Goal: Check status: Check status

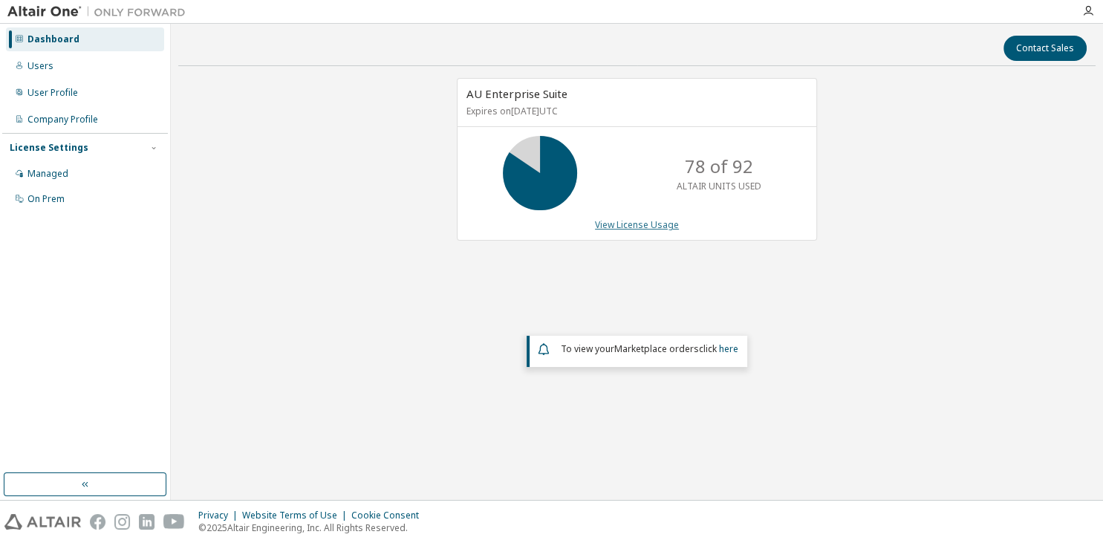
click at [658, 223] on link "View License Usage" at bounding box center [637, 224] width 84 height 13
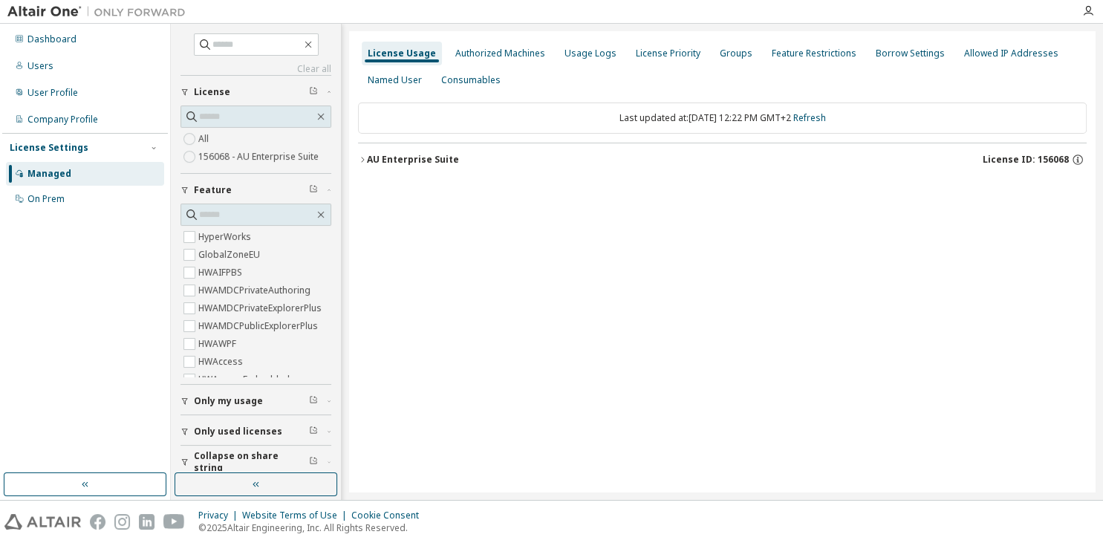
click at [397, 154] on div "AU Enterprise Suite" at bounding box center [413, 160] width 92 height 12
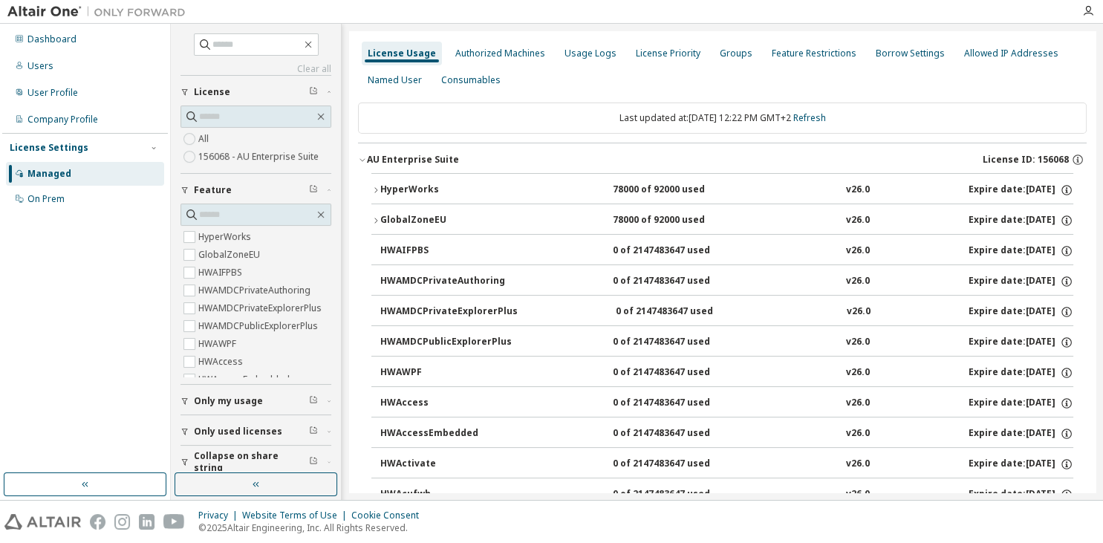
click at [437, 183] on div "HyperWorks" at bounding box center [447, 189] width 134 height 13
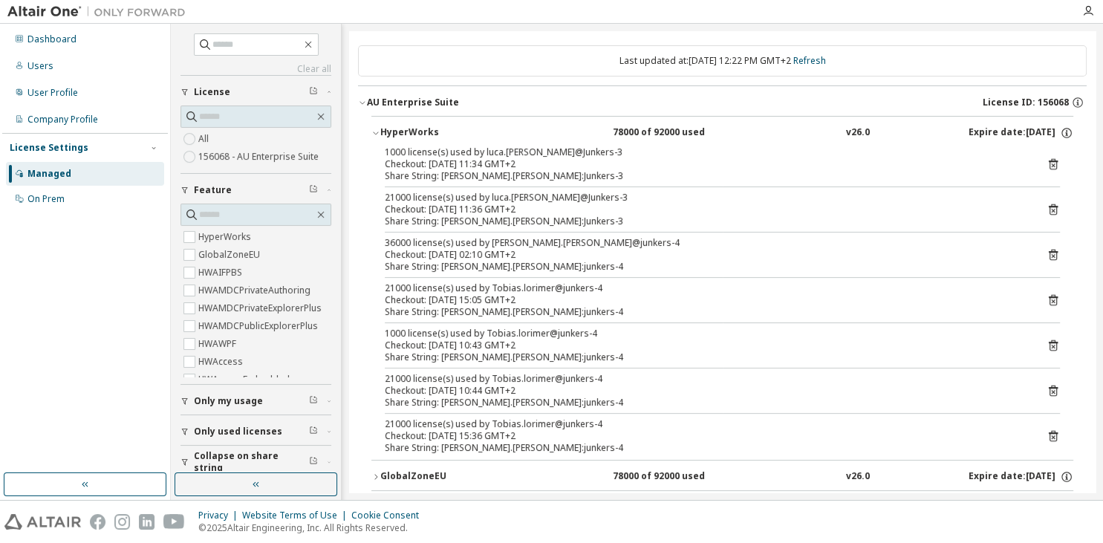
scroll to position [59, 0]
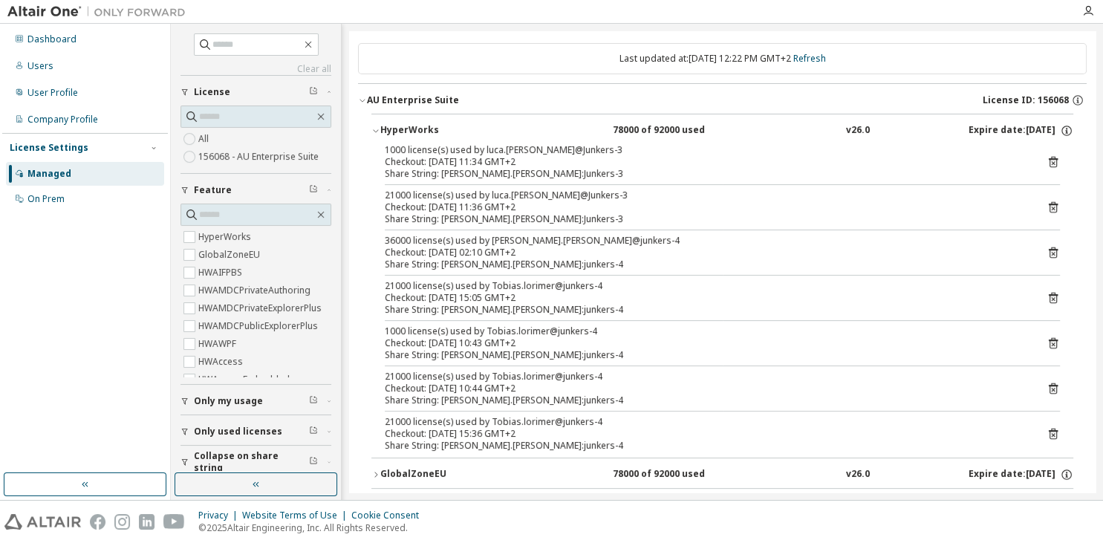
click at [1054, 258] on icon at bounding box center [1052, 252] width 13 height 13
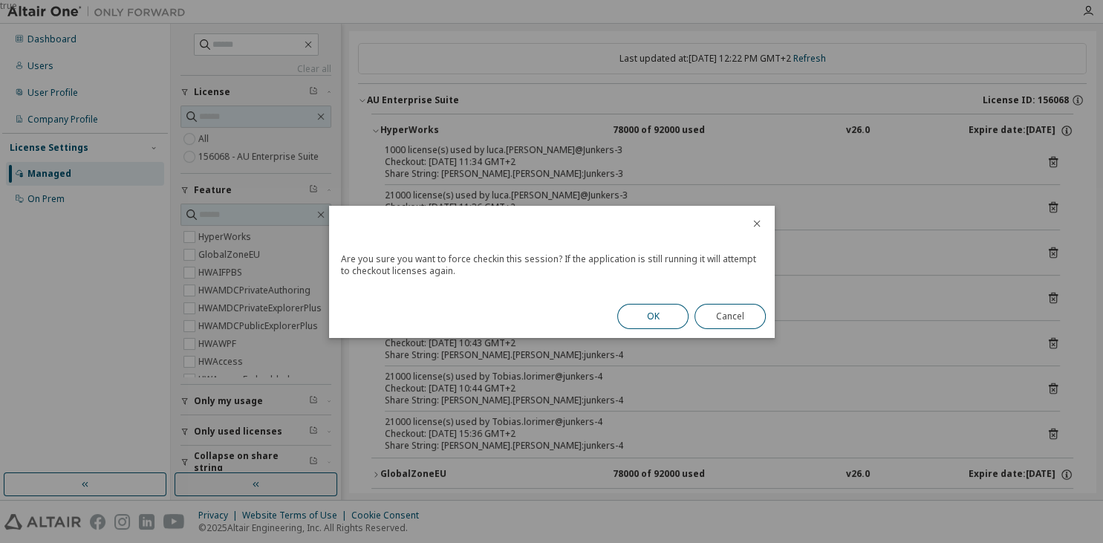
click at [639, 319] on button "OK" at bounding box center [652, 316] width 71 height 25
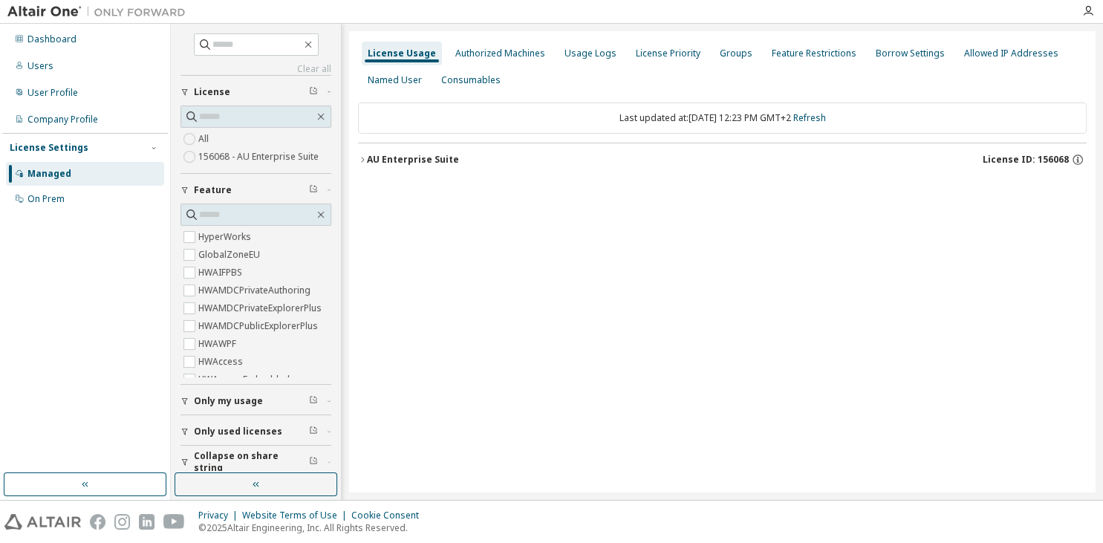
click at [418, 156] on div "AU Enterprise Suite" at bounding box center [413, 160] width 92 height 12
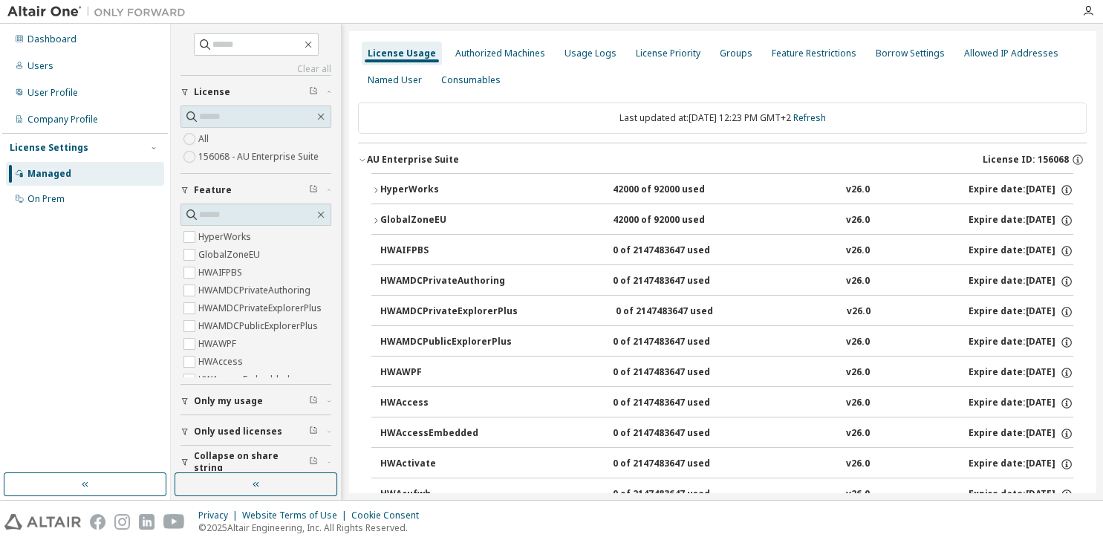
click at [389, 187] on div "HyperWorks" at bounding box center [447, 189] width 134 height 13
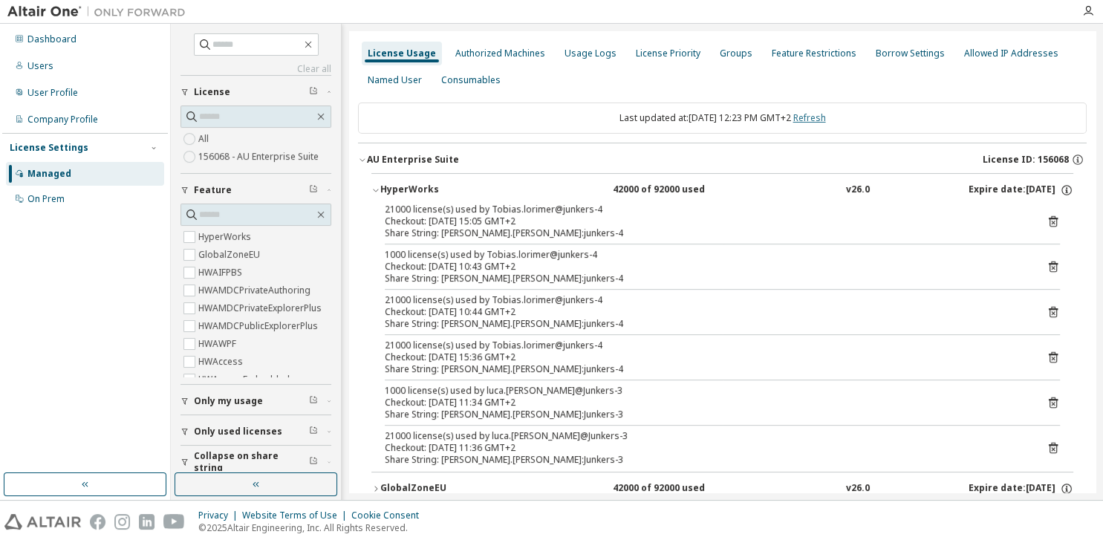
click at [826, 115] on link "Refresh" at bounding box center [809, 117] width 33 height 13
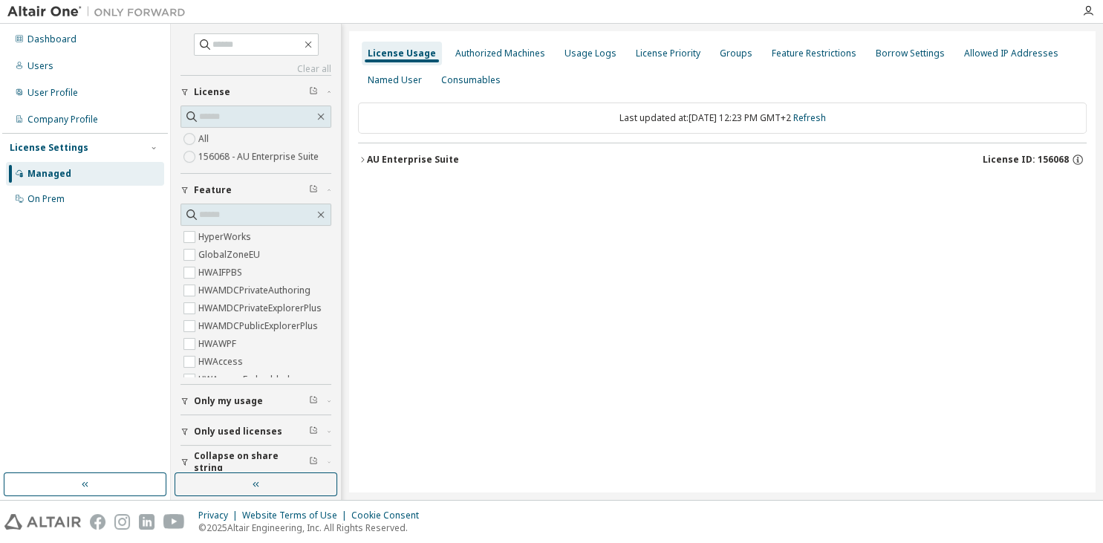
click at [399, 165] on div "AU Enterprise Suite" at bounding box center [413, 160] width 92 height 12
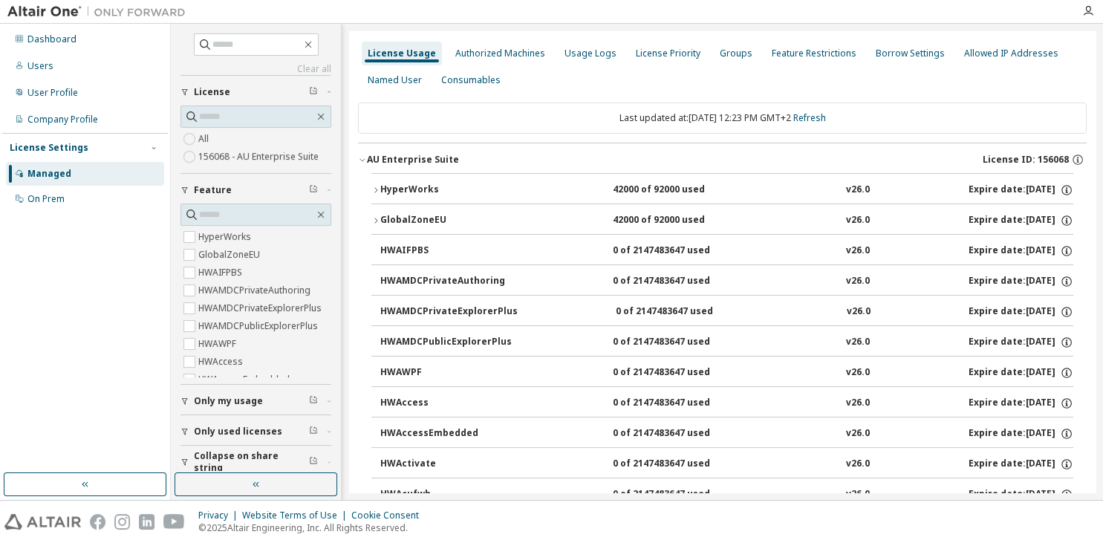
click at [405, 195] on div "HyperWorks" at bounding box center [447, 189] width 134 height 13
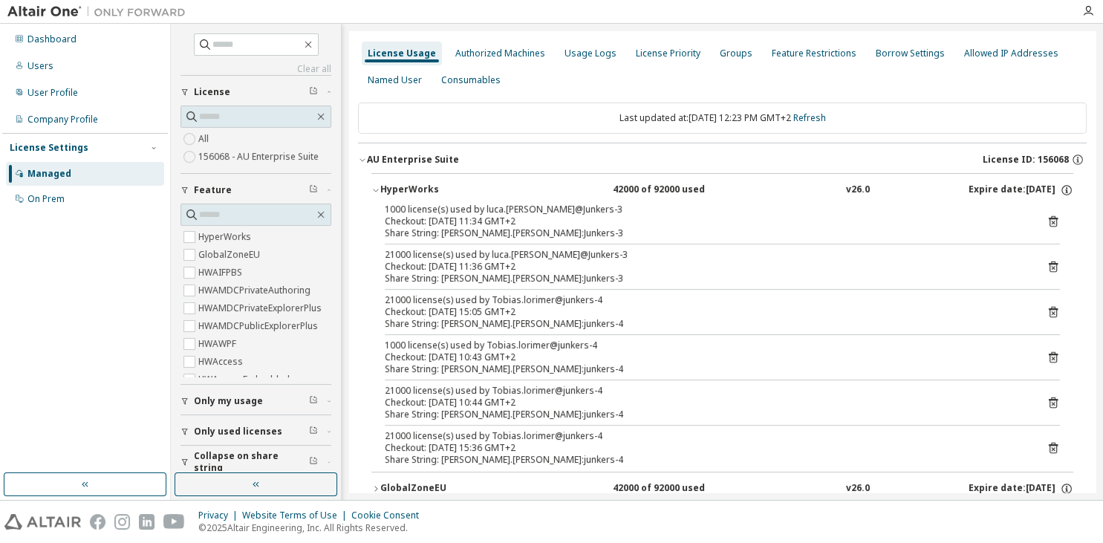
click at [1048, 265] on icon at bounding box center [1052, 266] width 13 height 13
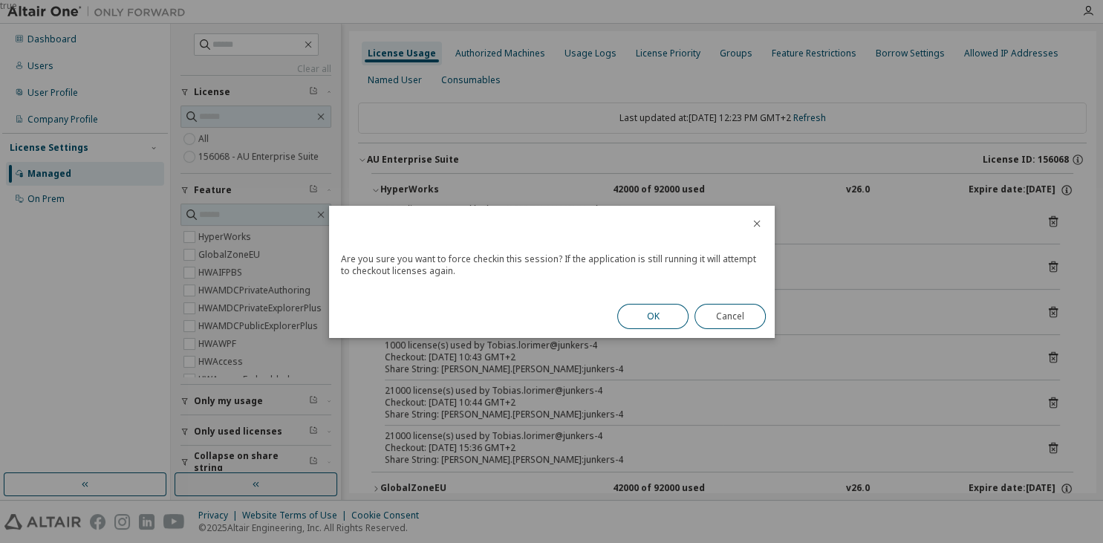
click at [638, 319] on button "OK" at bounding box center [652, 316] width 71 height 25
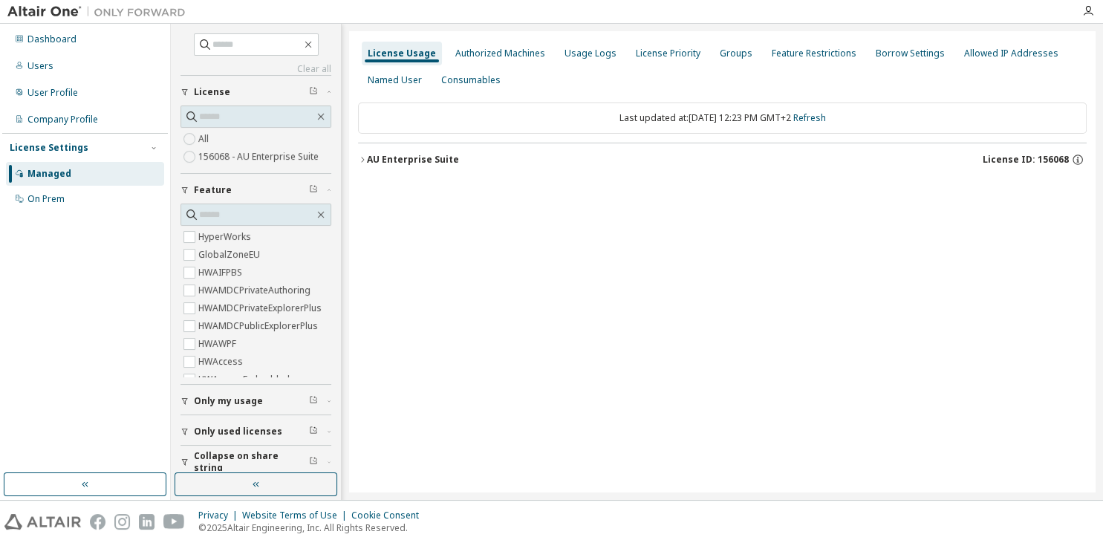
click at [440, 169] on button "AU Enterprise Suite License ID: 156068" at bounding box center [722, 159] width 728 height 33
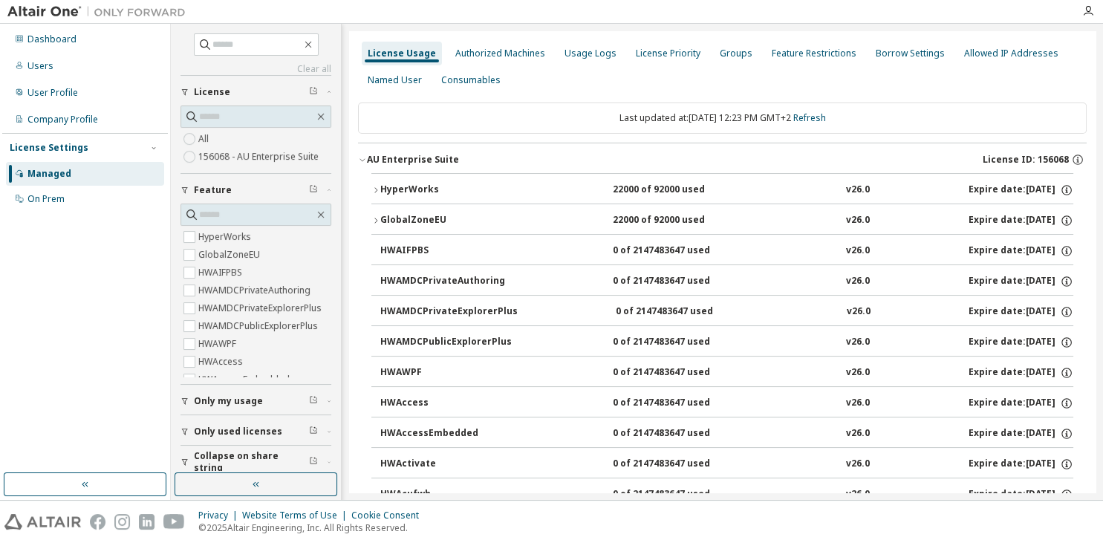
click at [364, 159] on icon "button" at bounding box center [362, 159] width 9 height 9
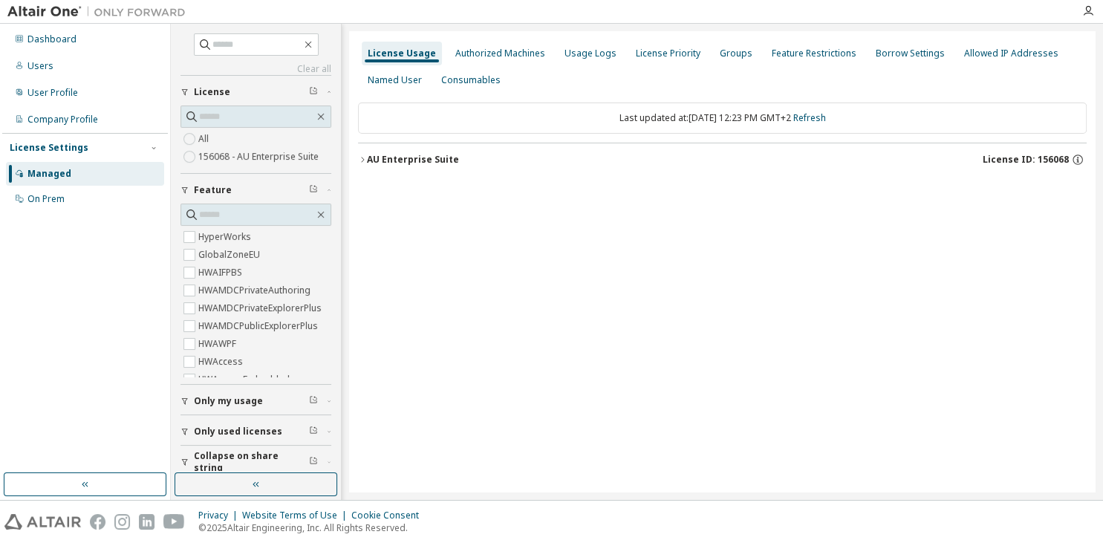
click at [364, 159] on icon "button" at bounding box center [362, 159] width 3 height 5
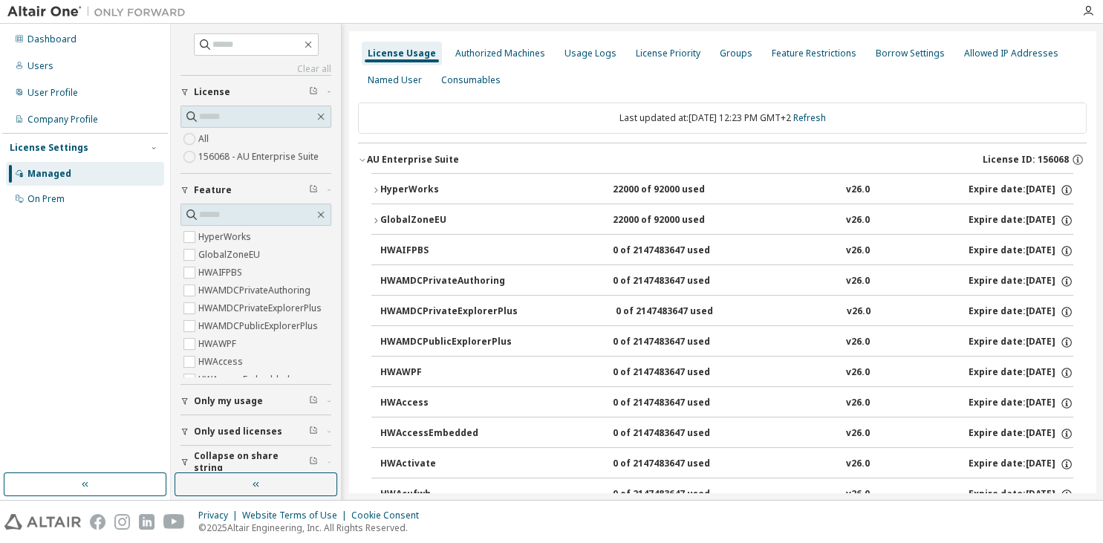
click at [411, 195] on div "HyperWorks" at bounding box center [447, 189] width 134 height 13
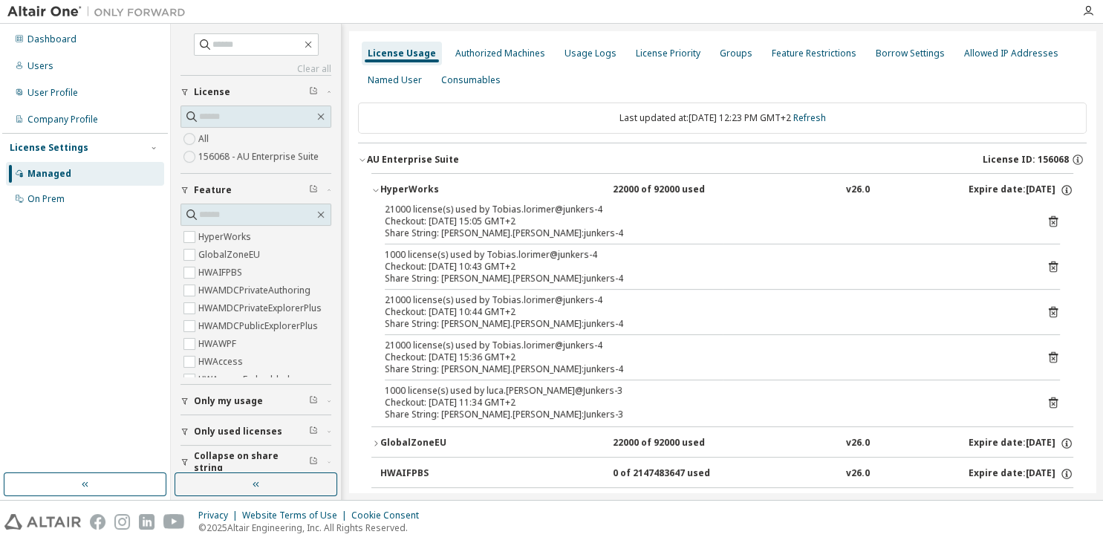
click at [1057, 402] on icon at bounding box center [1052, 402] width 13 height 13
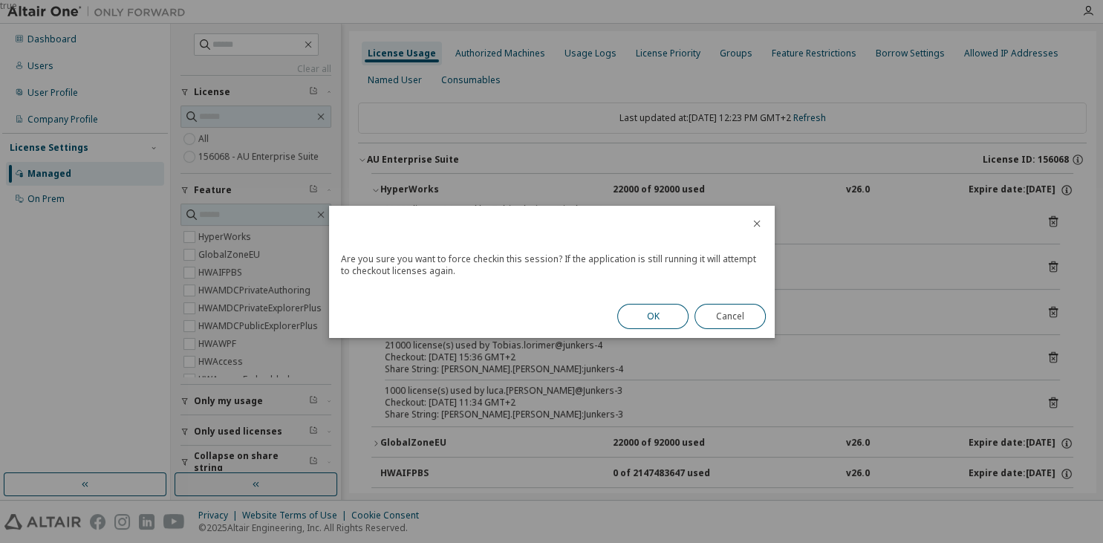
click at [638, 310] on button "OK" at bounding box center [652, 316] width 71 height 25
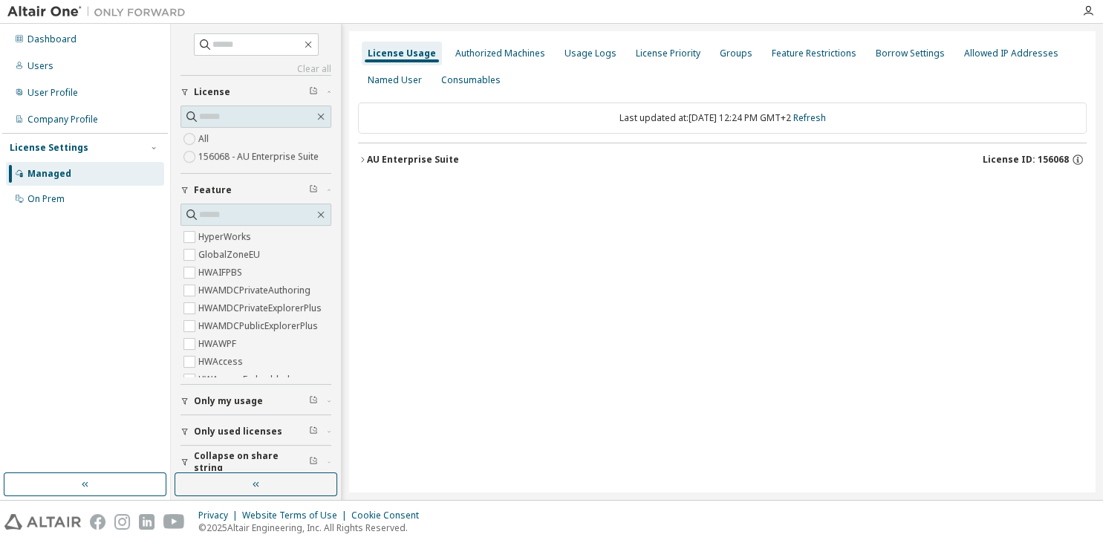
click at [391, 163] on div "AU Enterprise Suite" at bounding box center [413, 160] width 92 height 12
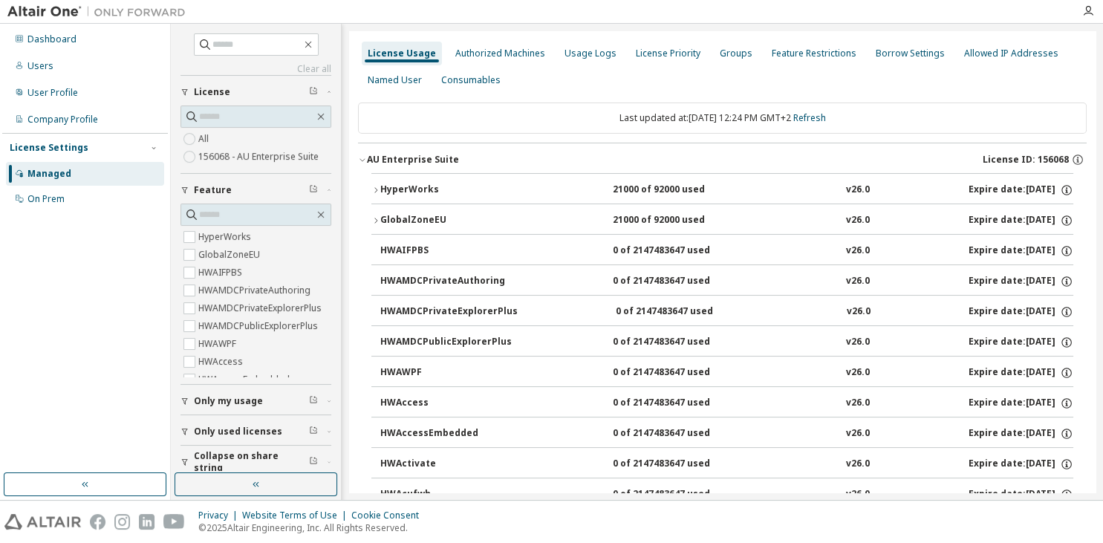
click at [454, 192] on div "HyperWorks" at bounding box center [447, 189] width 134 height 13
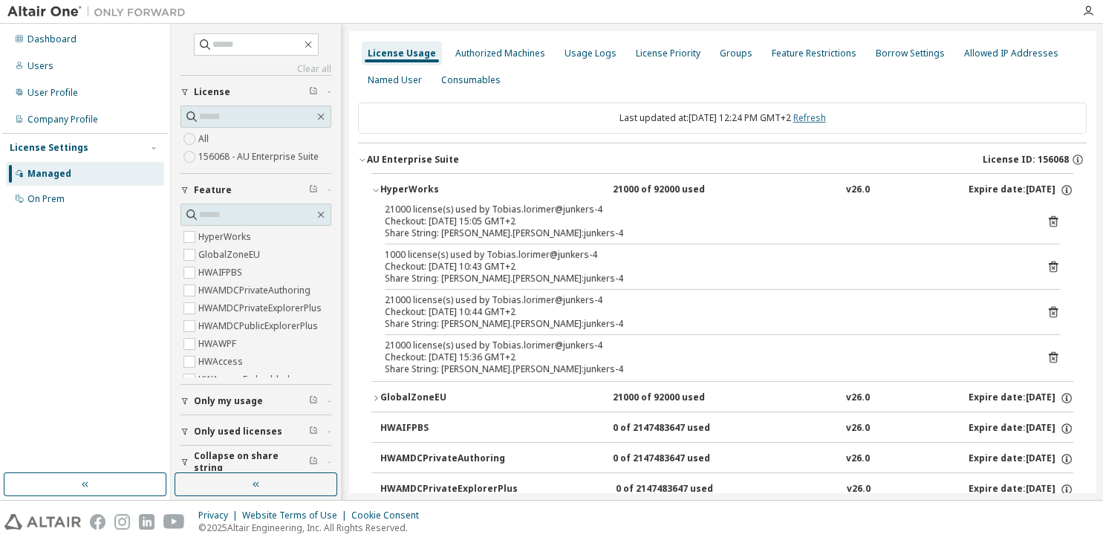
click at [821, 117] on link "Refresh" at bounding box center [809, 117] width 33 height 13
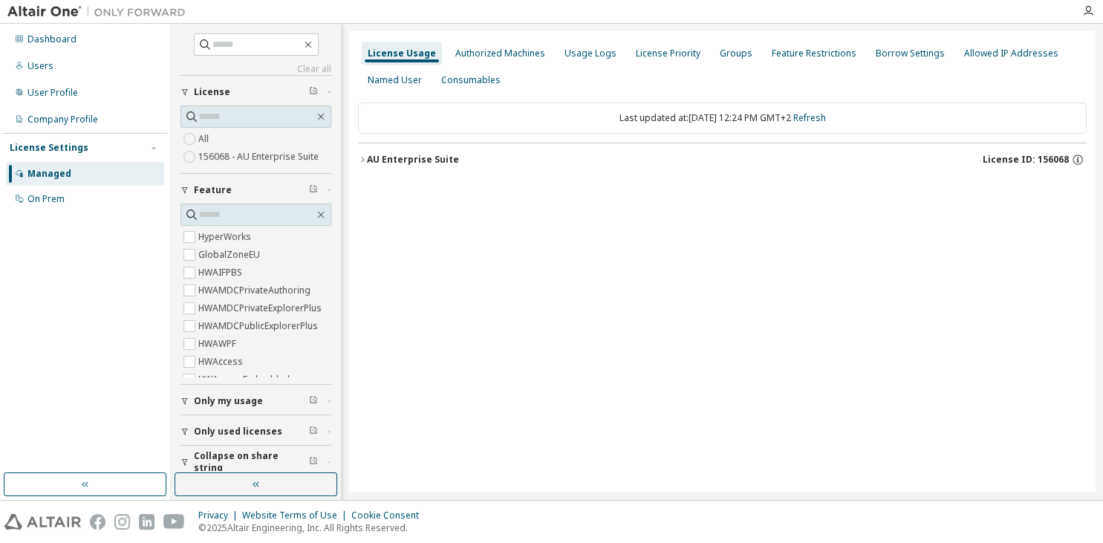
click at [420, 151] on button "AU Enterprise Suite License ID: 156068" at bounding box center [722, 159] width 728 height 33
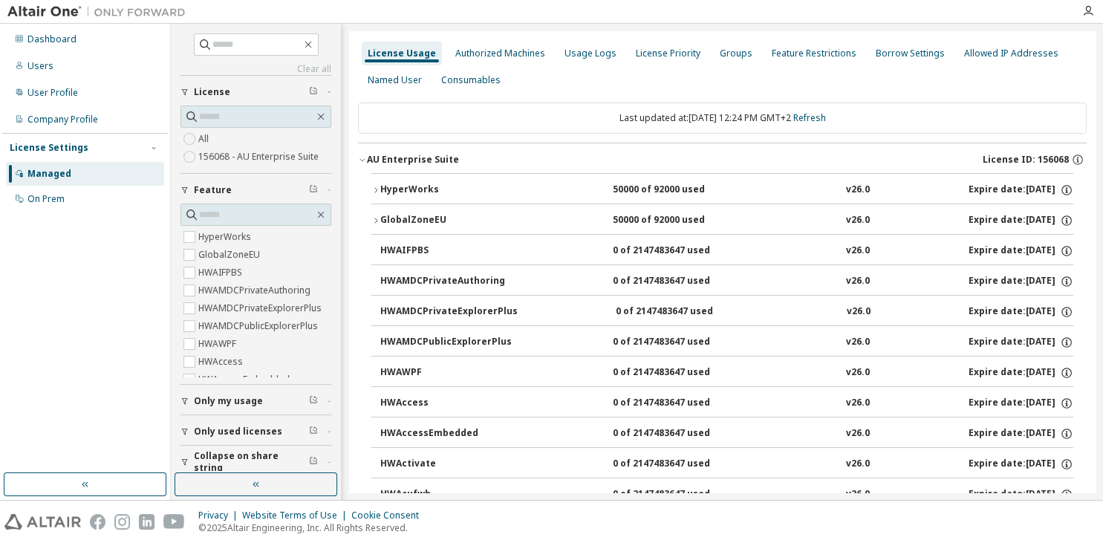
click at [467, 185] on div "HyperWorks" at bounding box center [447, 189] width 134 height 13
